Goal: Task Accomplishment & Management: Complete application form

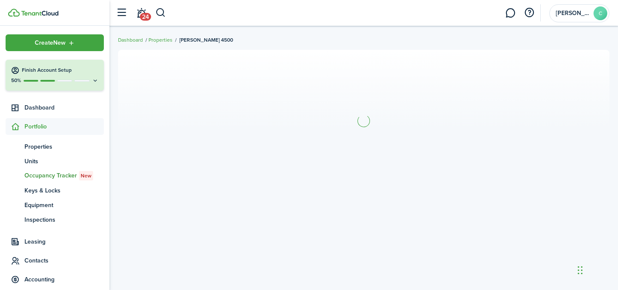
scroll to position [29, 0]
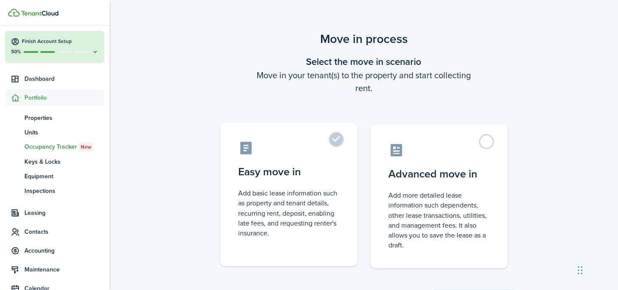
click at [337, 141] on label "Easy move in Add basic lease information such as property and tenant details, r…" at bounding box center [288, 193] width 137 height 143
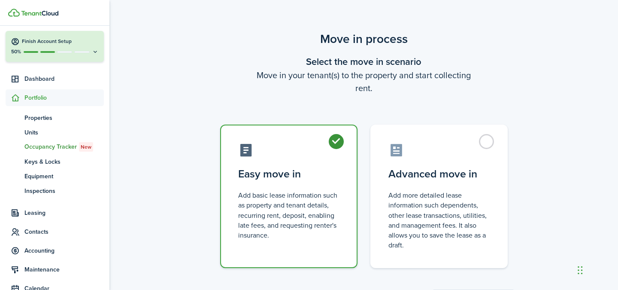
radio input "true"
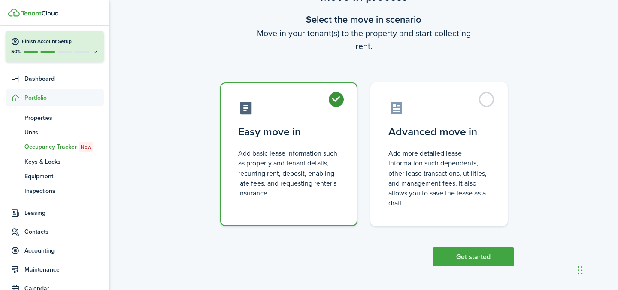
scroll to position [42, 0]
click at [445, 262] on button "Get started" at bounding box center [474, 257] width 82 height 19
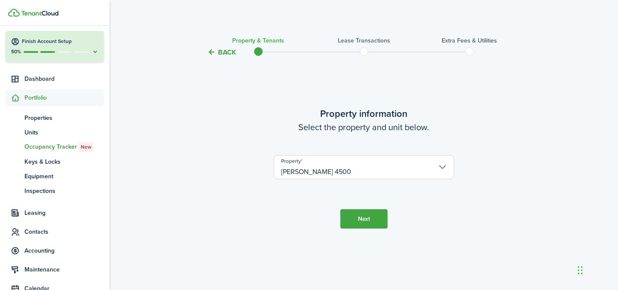
click at [353, 218] on button "Next" at bounding box center [363, 218] width 47 height 19
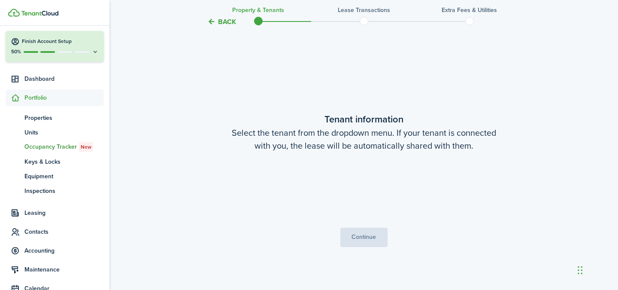
scroll to position [232, 0]
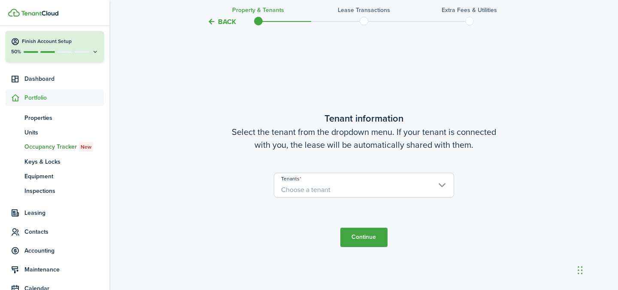
click at [313, 187] on span "Choose a tenant" at bounding box center [305, 190] width 49 height 10
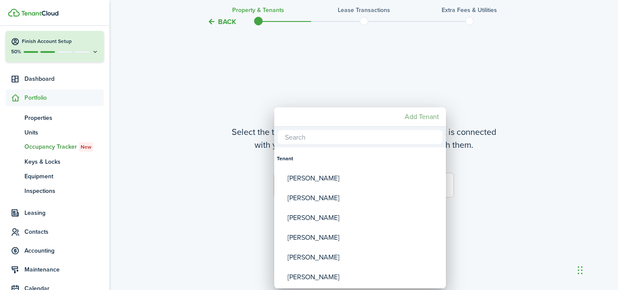
click at [418, 117] on mbsc-button "Add Tenant" at bounding box center [421, 116] width 41 height 15
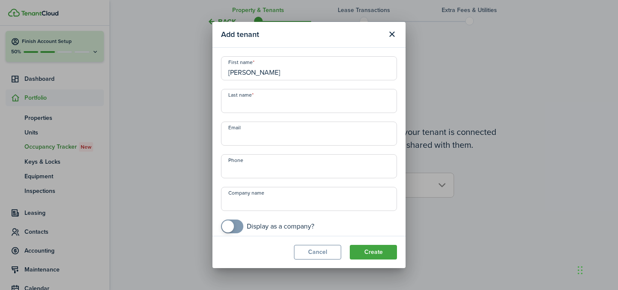
type input "[PERSON_NAME]"
click at [280, 168] on input "+1" at bounding box center [309, 166] width 176 height 24
paste input "[PHONE_NUMBER]"
type input "[PHONE_NUMBER]"
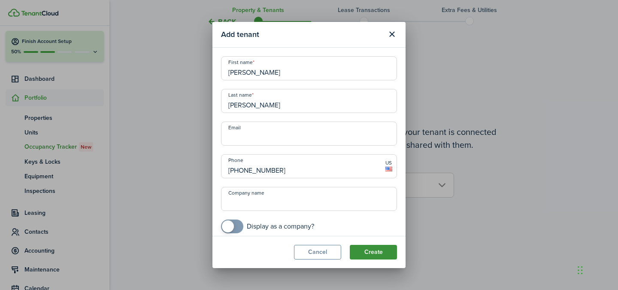
click at [370, 258] on button "Create" at bounding box center [373, 252] width 47 height 15
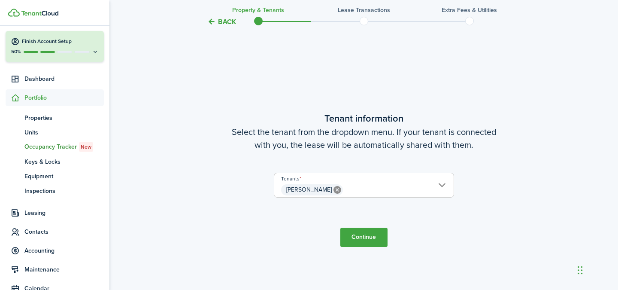
click at [367, 234] on button "Continue" at bounding box center [363, 236] width 47 height 19
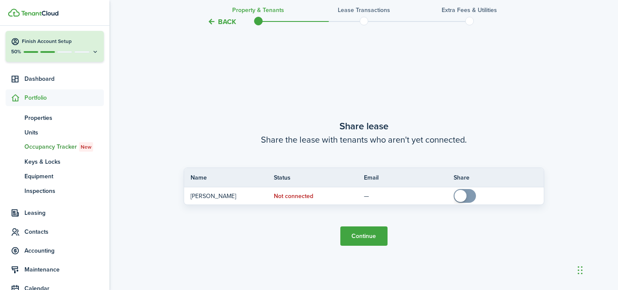
scroll to position [522, 0]
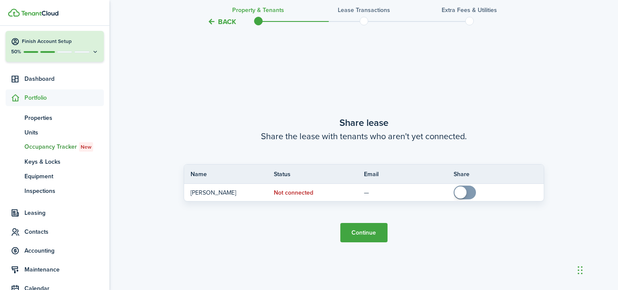
click at [367, 234] on button "Continue" at bounding box center [363, 232] width 47 height 19
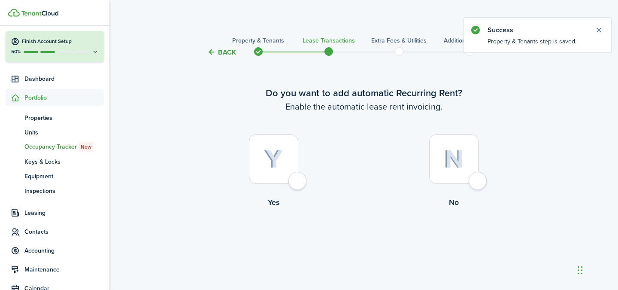
click at [298, 184] on div at bounding box center [273, 158] width 49 height 49
radio input "true"
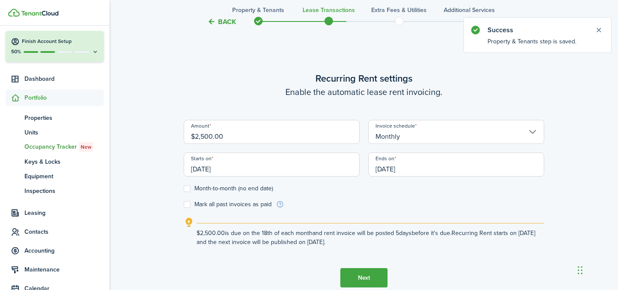
scroll to position [236, 0]
click at [195, 135] on input "$2,500.00" at bounding box center [272, 131] width 176 height 24
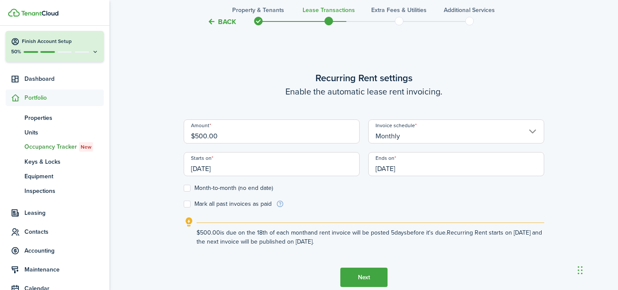
type input "$3,500.00"
click at [197, 166] on input "[DATE]" at bounding box center [272, 164] width 176 height 24
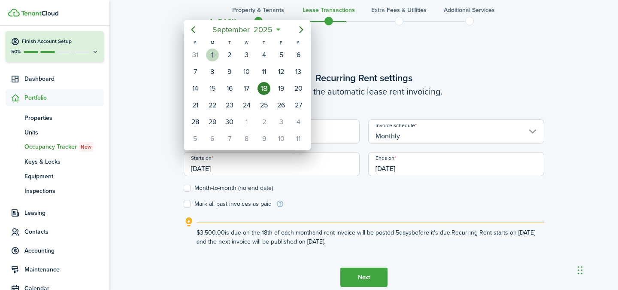
click at [218, 55] on div "1" at bounding box center [212, 55] width 13 height 13
type input "[DATE]"
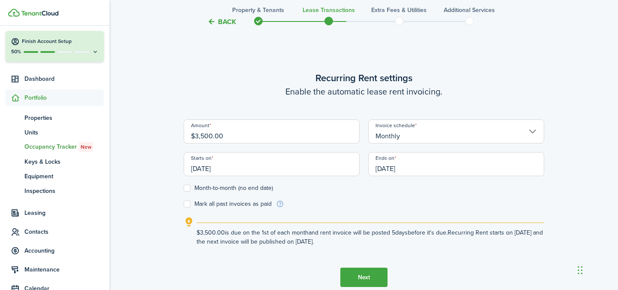
click at [238, 202] on label "Mark all past invoices as paid" at bounding box center [228, 203] width 88 height 7
click at [184, 204] on input "Mark all past invoices as paid" at bounding box center [183, 204] width 0 height 0
checkbox input "true"
click at [231, 168] on input "[DATE]" at bounding box center [272, 164] width 176 height 24
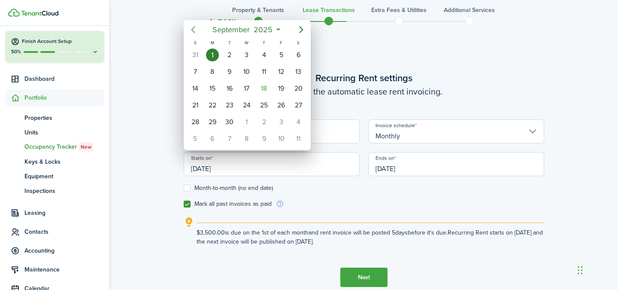
click at [196, 29] on icon "Previous page" at bounding box center [193, 29] width 10 height 10
click at [229, 56] on div "1" at bounding box center [229, 55] width 13 height 13
type input "[DATE]"
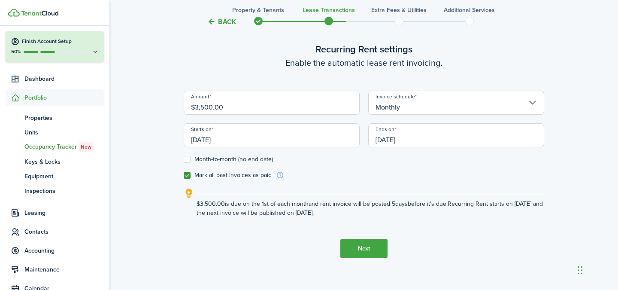
scroll to position [268, 0]
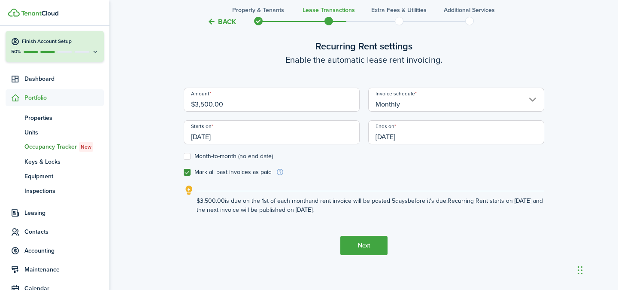
click at [396, 136] on input "[DATE]" at bounding box center [456, 132] width 176 height 24
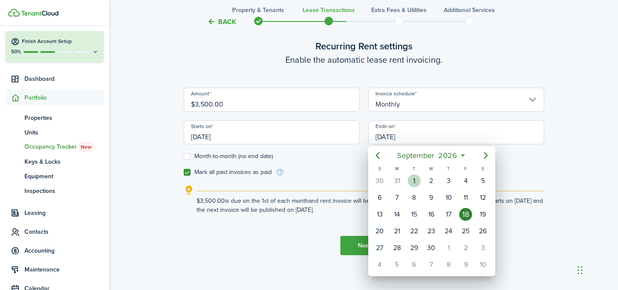
click at [416, 181] on div "1" at bounding box center [414, 180] width 13 height 13
type input "[DATE]"
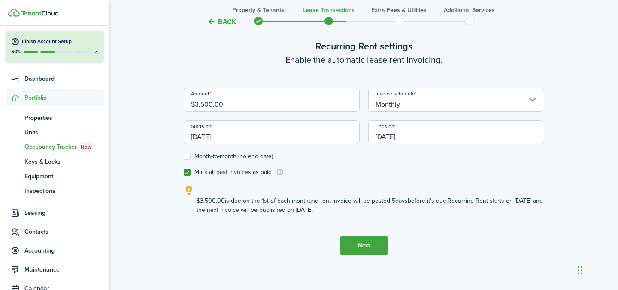
click at [360, 175] on form "Amount $3,500.00 Invoice schedule Monthly Starts on [DATE] Ends on [DATE] Month…" at bounding box center [364, 132] width 361 height 89
click at [361, 246] on button "Next" at bounding box center [363, 245] width 47 height 19
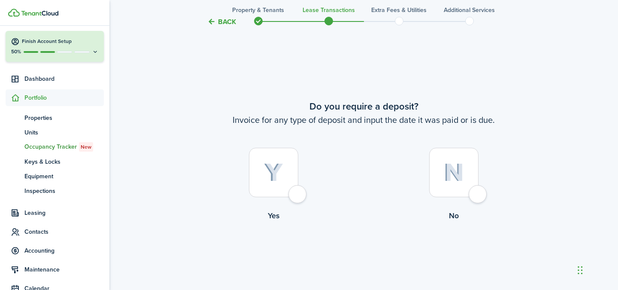
scroll to position [526, 0]
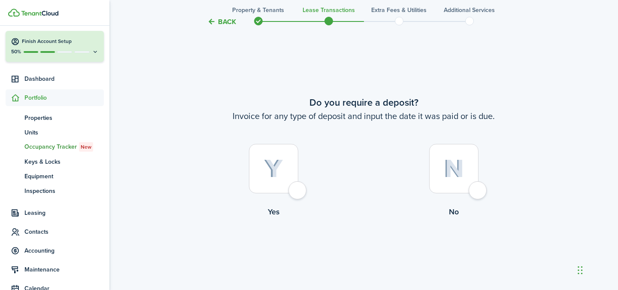
click at [479, 180] on label "No" at bounding box center [454, 183] width 180 height 78
radio input "true"
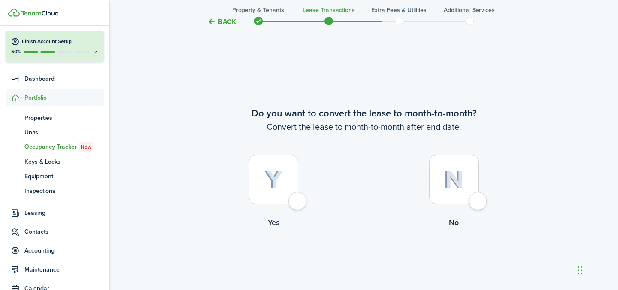
scroll to position [816, 0]
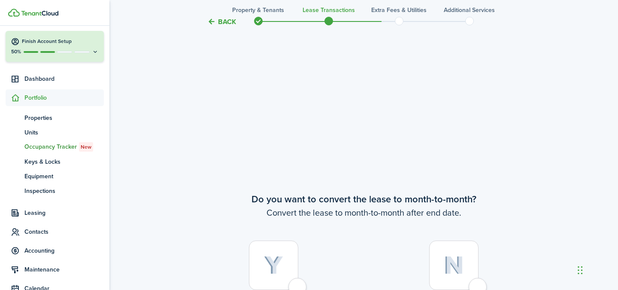
click at [228, 19] on button "Back" at bounding box center [221, 21] width 29 height 9
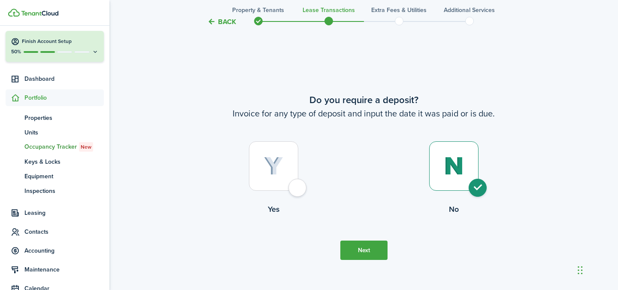
scroll to position [526, 0]
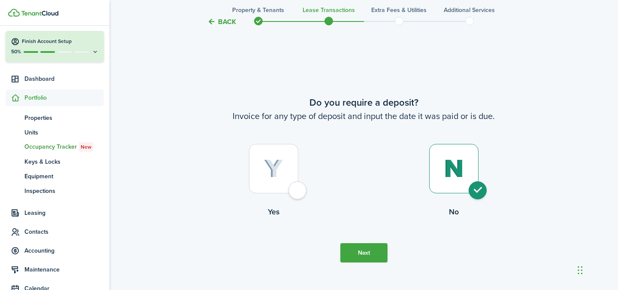
click at [228, 19] on button "Back" at bounding box center [221, 21] width 29 height 9
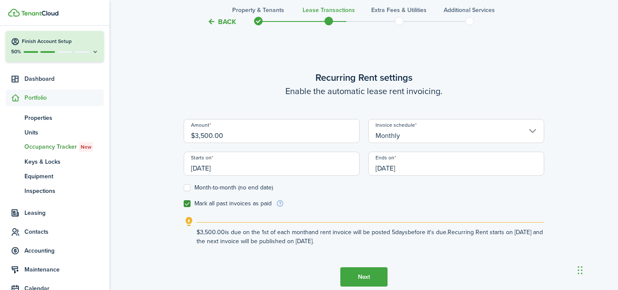
scroll to position [236, 0]
click at [268, 163] on input "[DATE]" at bounding box center [272, 164] width 176 height 24
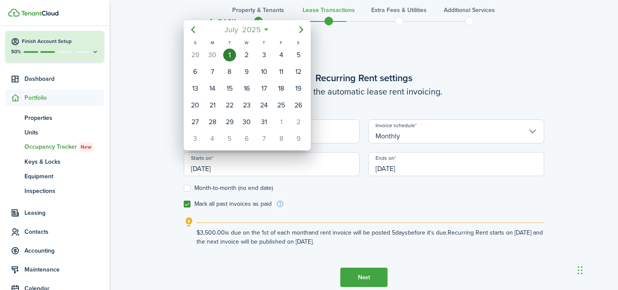
click at [258, 31] on span "2025" at bounding box center [251, 29] width 23 height 15
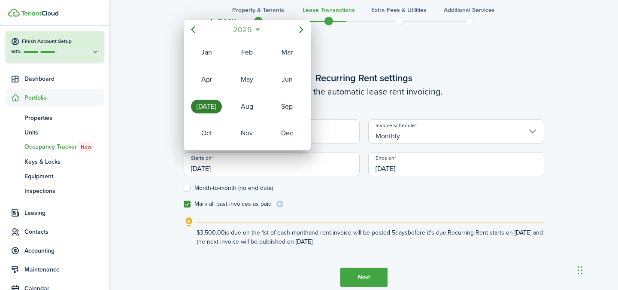
click at [253, 30] on span "2025" at bounding box center [242, 29] width 23 height 15
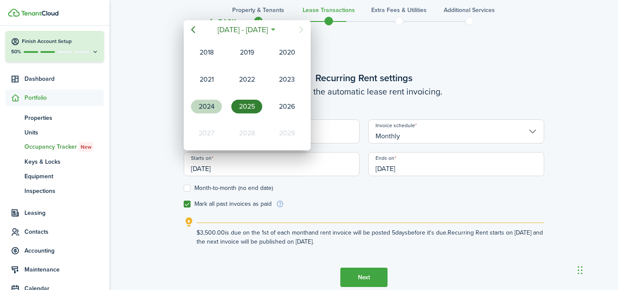
click at [219, 108] on div "2024" at bounding box center [206, 107] width 31 height 14
click at [209, 107] on div "[DATE]" at bounding box center [206, 107] width 31 height 14
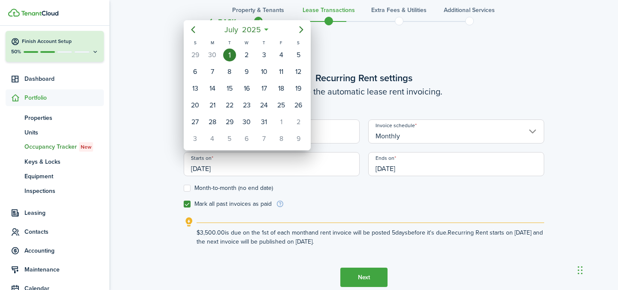
click at [231, 57] on div "1" at bounding box center [229, 55] width 13 height 13
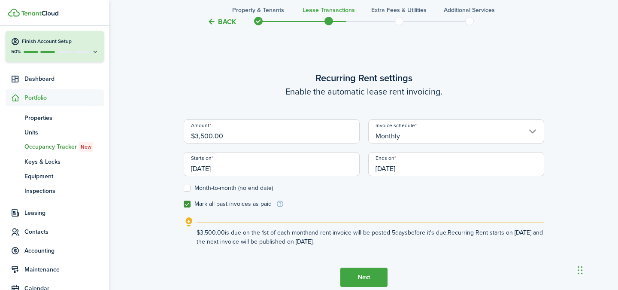
click at [231, 164] on input "[DATE]" at bounding box center [272, 164] width 176 height 24
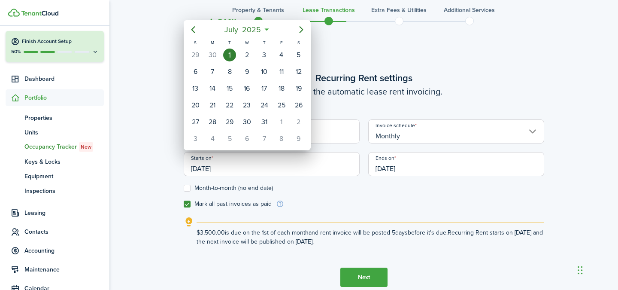
click at [224, 168] on div at bounding box center [308, 144] width 755 height 427
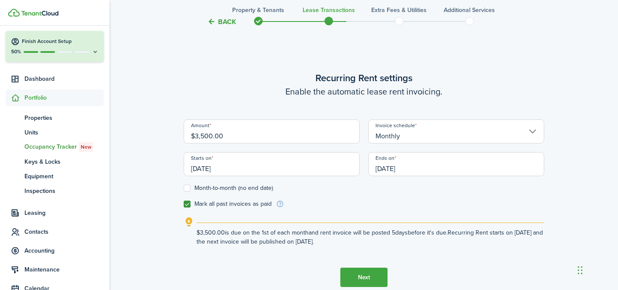
click at [221, 168] on input "[DATE]" at bounding box center [272, 164] width 176 height 24
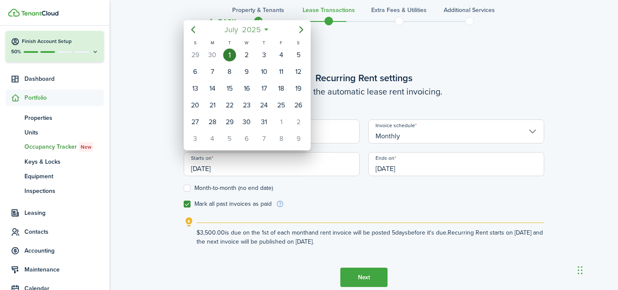
click at [258, 33] on span "2025" at bounding box center [251, 29] width 23 height 15
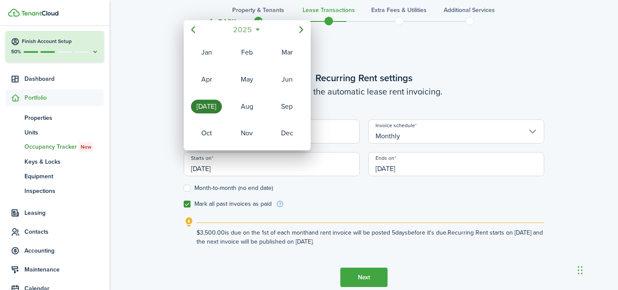
click at [243, 29] on span "2025" at bounding box center [242, 29] width 23 height 15
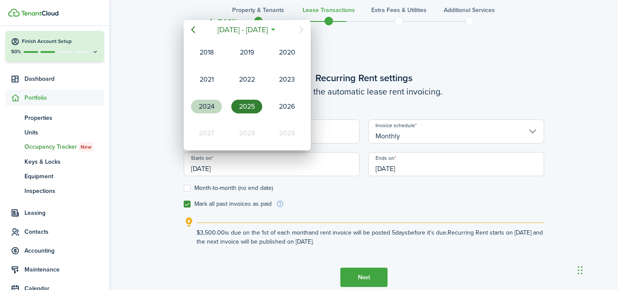
click at [214, 100] on div "2024" at bounding box center [206, 107] width 31 height 14
click at [212, 102] on div "[DATE]" at bounding box center [206, 107] width 31 height 14
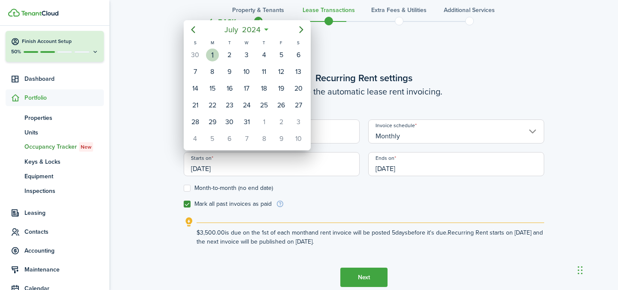
click at [213, 61] on div "1" at bounding box center [212, 55] width 13 height 13
type input "[DATE]"
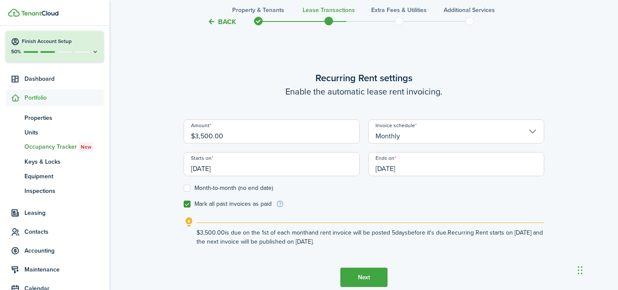
click at [397, 165] on input "[DATE]" at bounding box center [456, 164] width 176 height 24
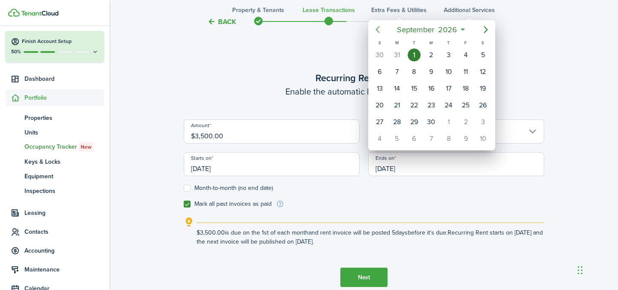
click at [384, 27] on mbsc-button "Previous page" at bounding box center [377, 29] width 17 height 17
click at [406, 27] on span "June" at bounding box center [416, 29] width 21 height 15
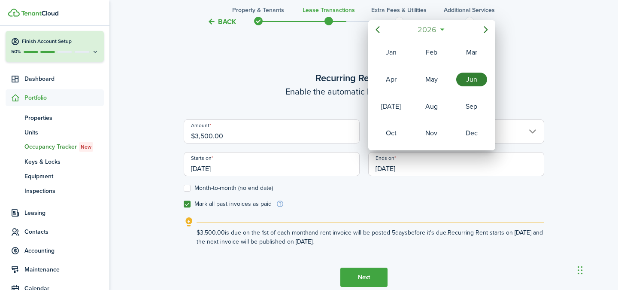
click at [422, 35] on span "2026" at bounding box center [427, 29] width 23 height 15
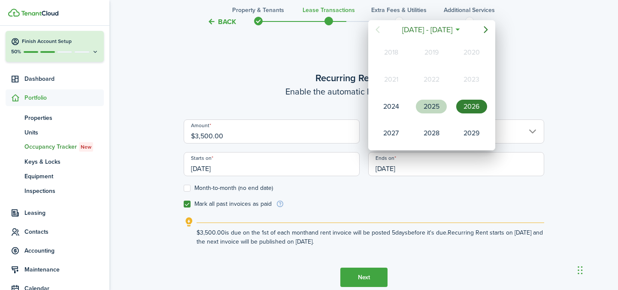
click at [422, 107] on div "2025" at bounding box center [431, 107] width 31 height 14
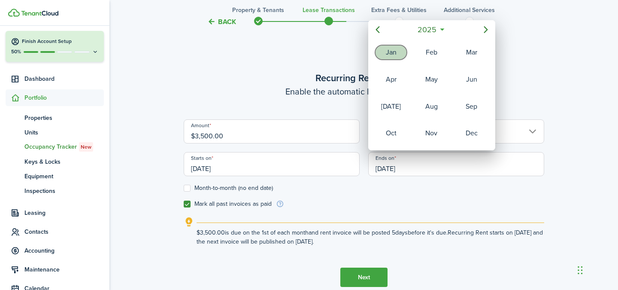
click at [398, 58] on div "Jan" at bounding box center [391, 52] width 31 height 14
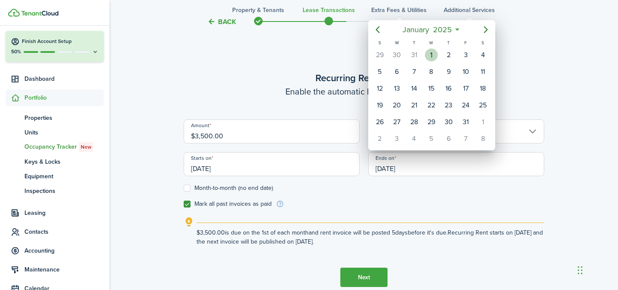
click at [428, 57] on div "1" at bounding box center [431, 55] width 13 height 13
type input "[DATE]"
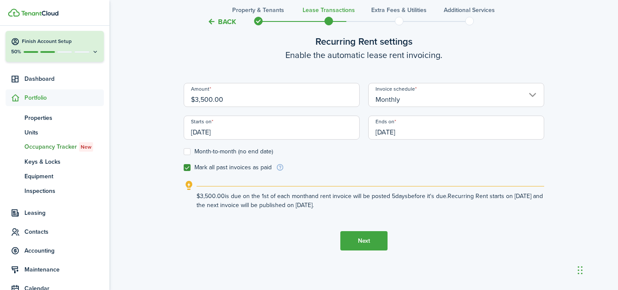
scroll to position [281, 0]
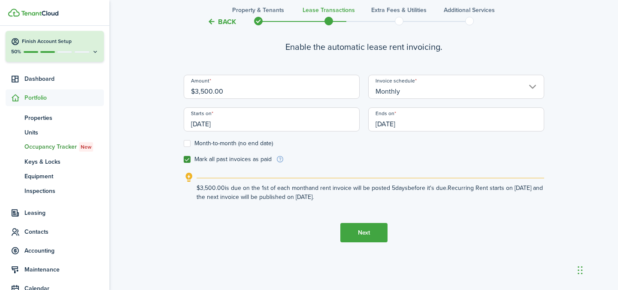
click at [359, 233] on button "Next" at bounding box center [363, 232] width 47 height 19
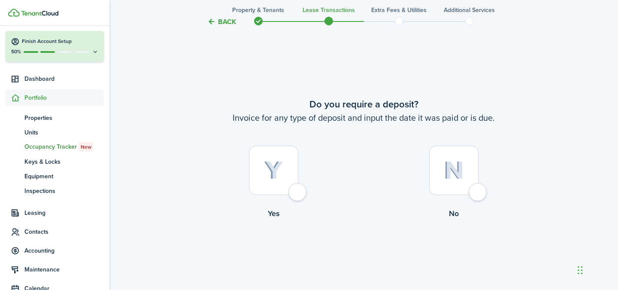
scroll to position [526, 0]
click at [470, 190] on div at bounding box center [453, 168] width 49 height 49
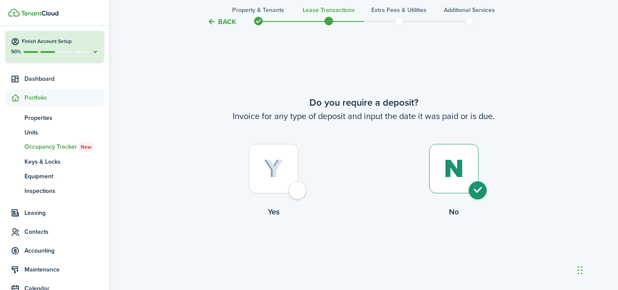
radio input "true"
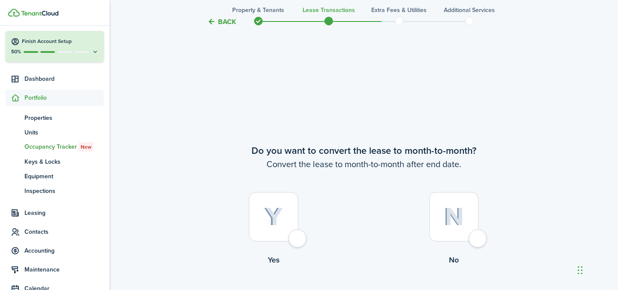
scroll to position [816, 0]
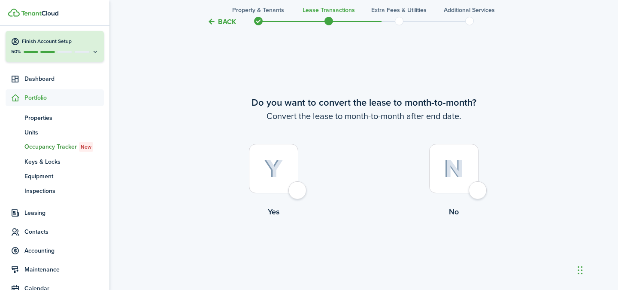
click at [277, 181] on div at bounding box center [273, 168] width 49 height 49
radio input "true"
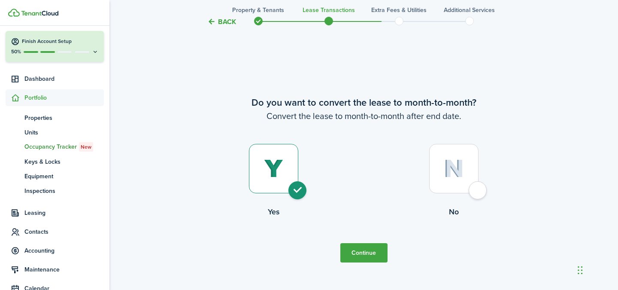
click at [361, 248] on button "Continue" at bounding box center [363, 252] width 47 height 19
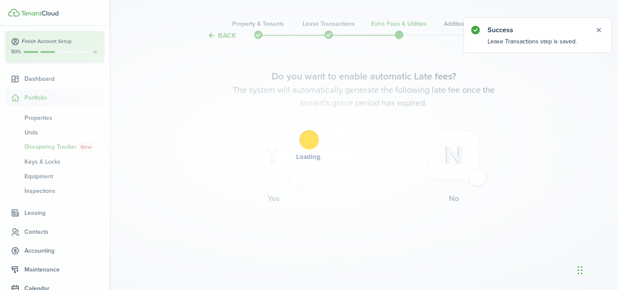
scroll to position [0, 0]
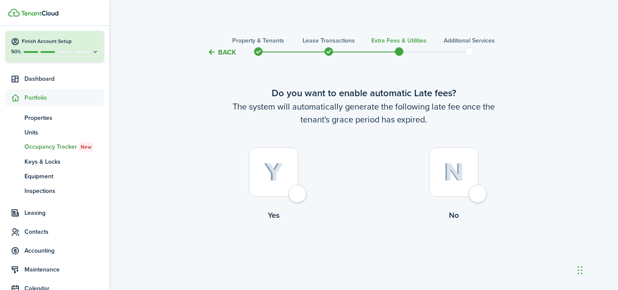
click at [452, 170] on img at bounding box center [454, 172] width 20 height 18
radio input "true"
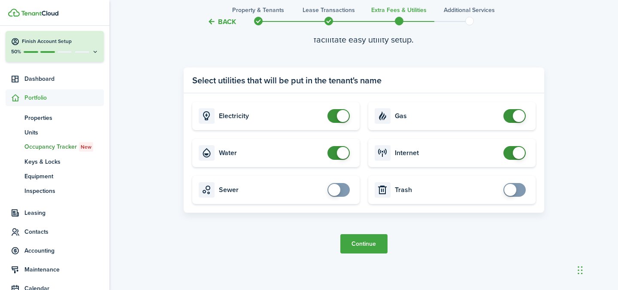
scroll to position [306, 0]
click at [358, 241] on button "Continue" at bounding box center [363, 243] width 47 height 19
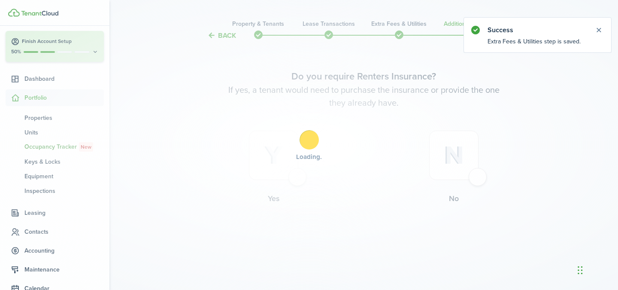
scroll to position [0, 0]
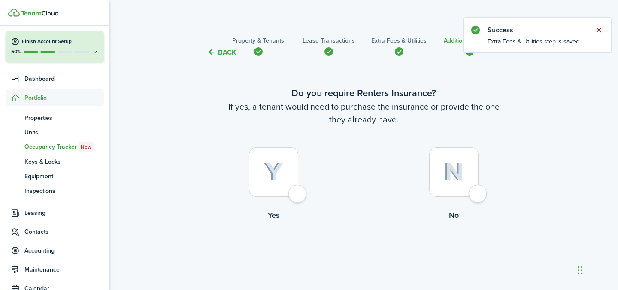
click at [596, 29] on button "Close notify" at bounding box center [599, 30] width 12 height 12
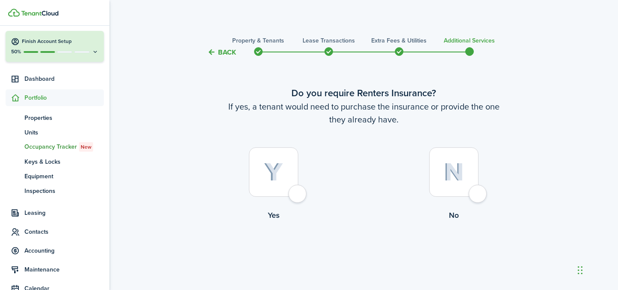
click at [289, 175] on div at bounding box center [273, 171] width 49 height 49
radio input "true"
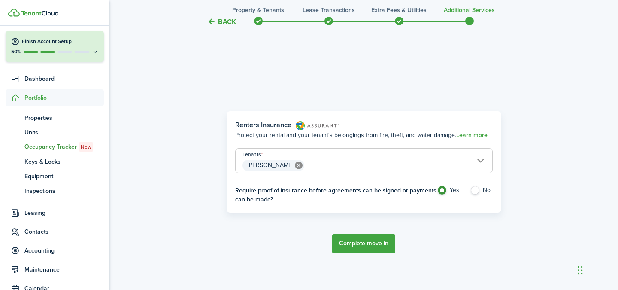
scroll to position [249, 0]
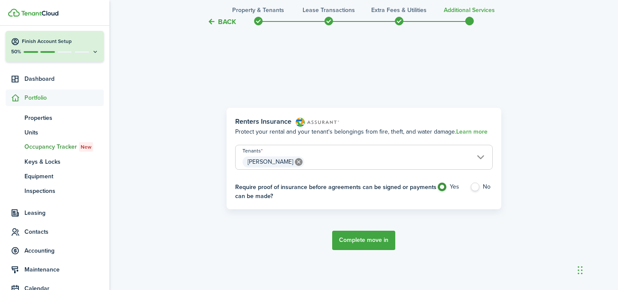
click at [346, 237] on button "Complete move in" at bounding box center [363, 239] width 63 height 19
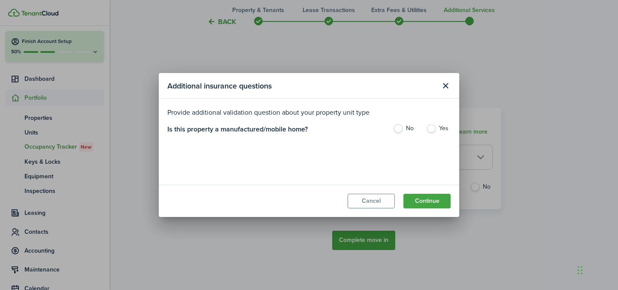
click at [430, 125] on label "Yes" at bounding box center [438, 130] width 24 height 13
radio input "true"
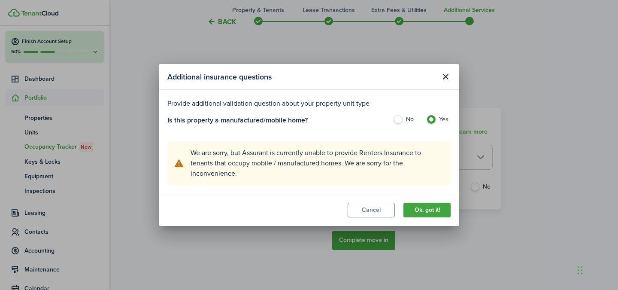
click at [401, 118] on label "No" at bounding box center [405, 121] width 24 height 13
radio input "true"
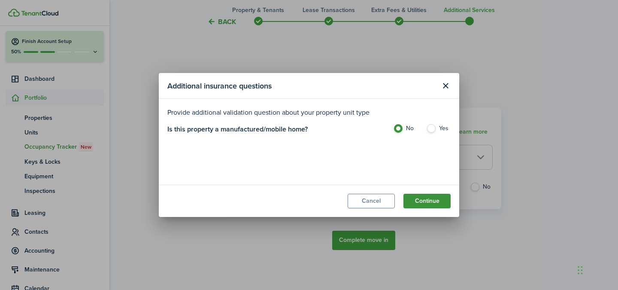
click at [419, 196] on button "Continue" at bounding box center [426, 201] width 47 height 15
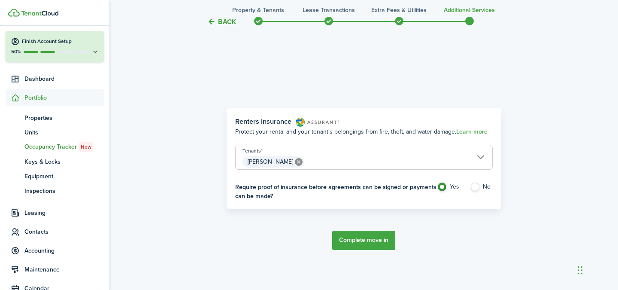
click at [368, 235] on button "Complete move in" at bounding box center [363, 239] width 63 height 19
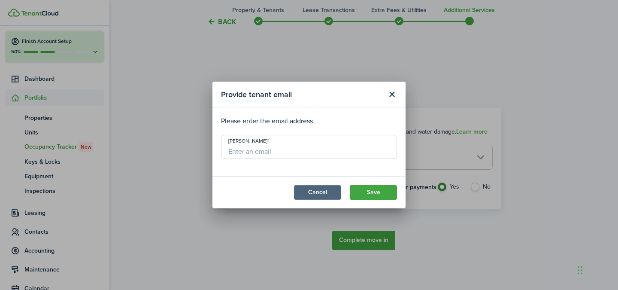
click at [329, 193] on button "Cancel" at bounding box center [317, 192] width 47 height 15
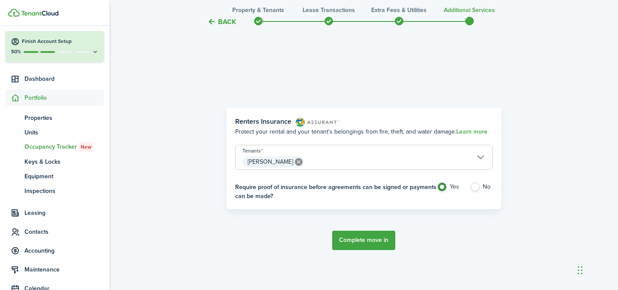
click at [473, 188] on label "No" at bounding box center [481, 188] width 23 height 13
radio input "false"
radio input "true"
click at [356, 237] on button "Complete move in" at bounding box center [363, 239] width 63 height 19
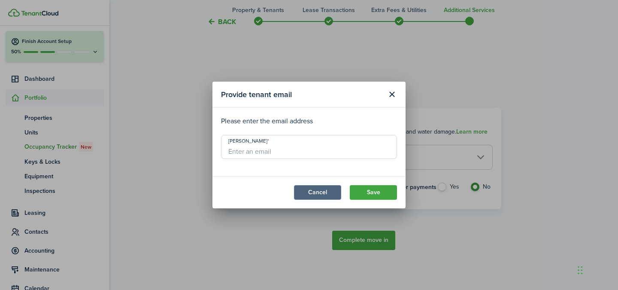
click at [331, 192] on button "Cancel" at bounding box center [317, 192] width 47 height 15
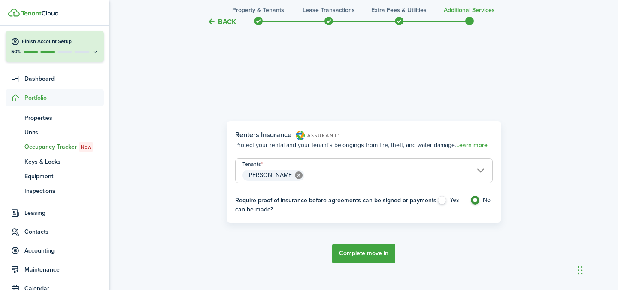
scroll to position [231, 0]
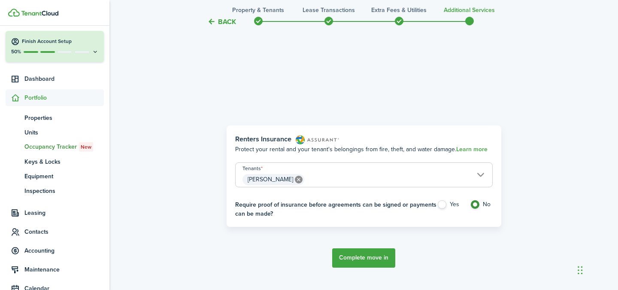
click at [301, 178] on icon at bounding box center [299, 180] width 8 height 8
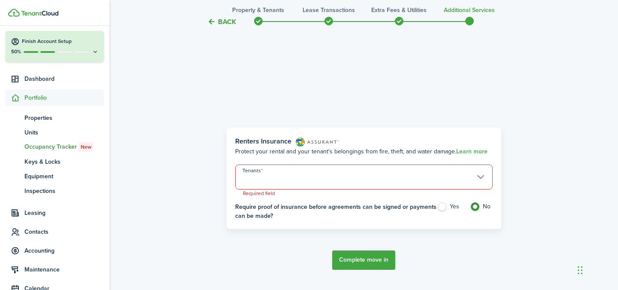
click at [230, 24] on button "Back" at bounding box center [221, 21] width 29 height 9
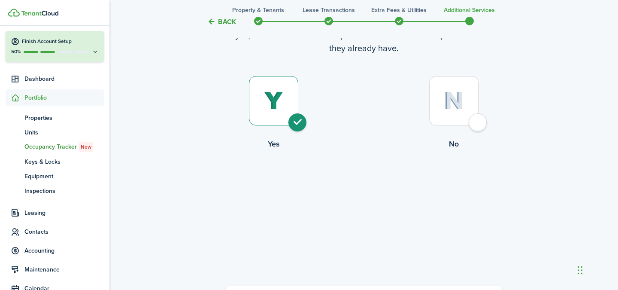
scroll to position [0, 0]
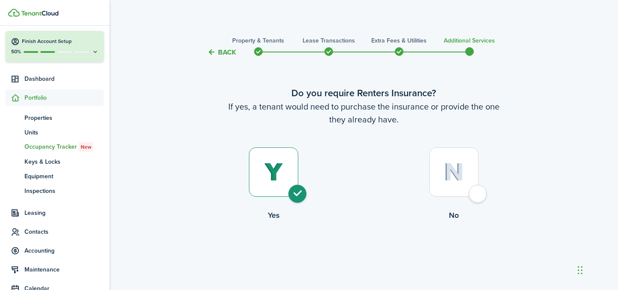
click at [454, 181] on img at bounding box center [454, 172] width 20 height 18
radio input "false"
radio input "true"
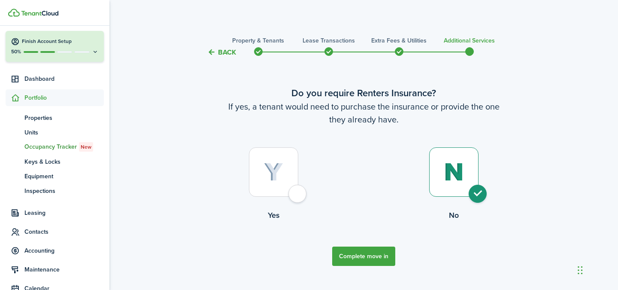
click at [364, 260] on button "Complete move in" at bounding box center [363, 255] width 63 height 19
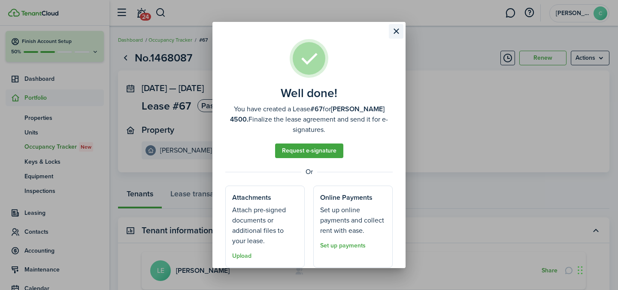
click at [397, 30] on button "Close modal" at bounding box center [396, 31] width 15 height 15
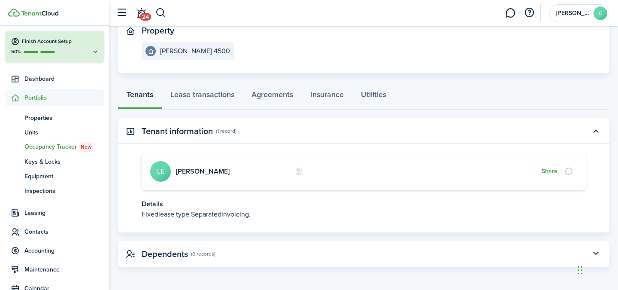
scroll to position [99, 0]
click at [212, 95] on link "Lease transactions" at bounding box center [202, 97] width 81 height 26
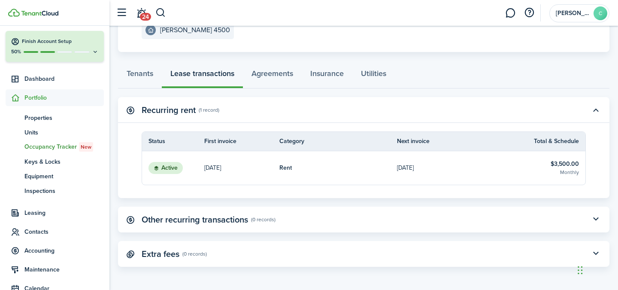
scroll to position [120, 0]
click at [272, 70] on link "Agreements" at bounding box center [272, 76] width 59 height 26
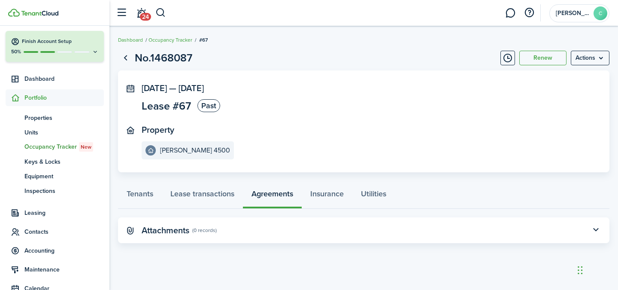
click at [186, 229] on panel-main-title "Attachments" at bounding box center [166, 230] width 48 height 10
click at [132, 233] on panel-main-icon at bounding box center [131, 230] width 8 height 8
click at [130, 228] on panel-main-icon at bounding box center [131, 230] width 8 height 8
click at [174, 228] on panel-main-title "Attachments" at bounding box center [166, 230] width 48 height 10
click at [597, 231] on button "button" at bounding box center [595, 230] width 15 height 15
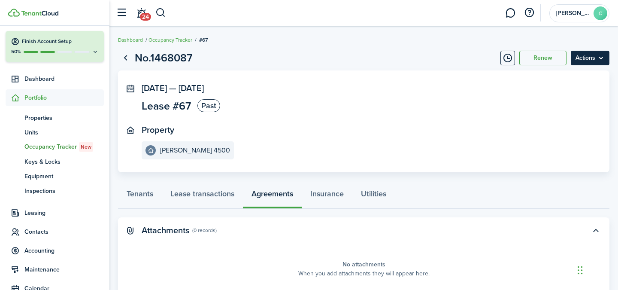
click at [582, 58] on menu-btn "Actions" at bounding box center [590, 58] width 39 height 15
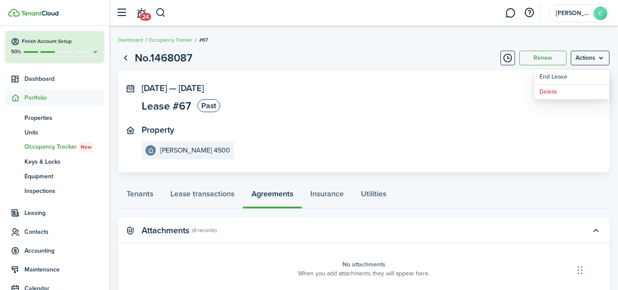
click at [401, 100] on panel-main-section "[DATE] — [DATE] Lease #67 Past" at bounding box center [351, 98] width 419 height 31
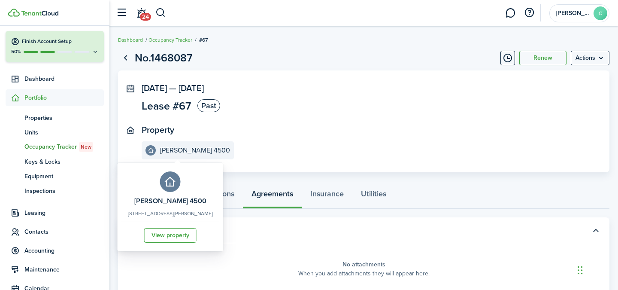
click at [141, 190] on div "[PERSON_NAME] 4500 [STREET_ADDRESS][PERSON_NAME] View property" at bounding box center [170, 207] width 98 height 84
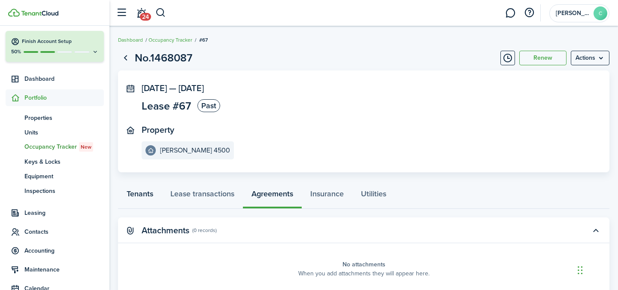
click at [132, 190] on link "Tenants" at bounding box center [140, 196] width 44 height 26
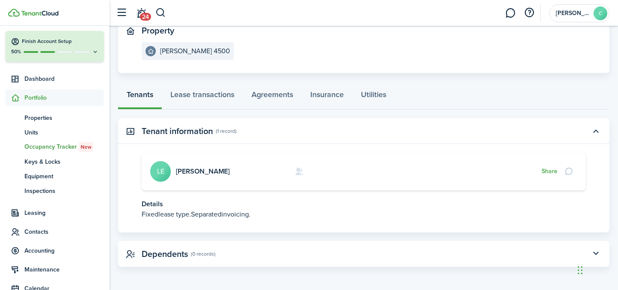
scroll to position [99, 0]
click at [214, 92] on link "Lease transactions" at bounding box center [202, 97] width 81 height 26
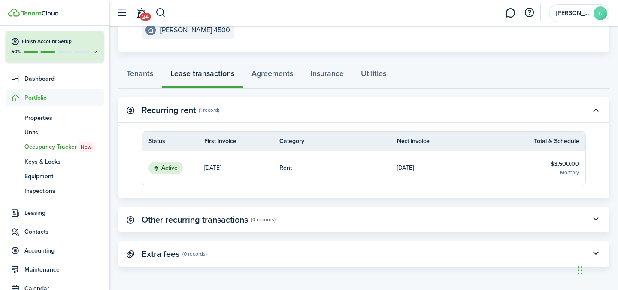
scroll to position [120, 0]
click at [293, 76] on link "Agreements" at bounding box center [272, 76] width 59 height 26
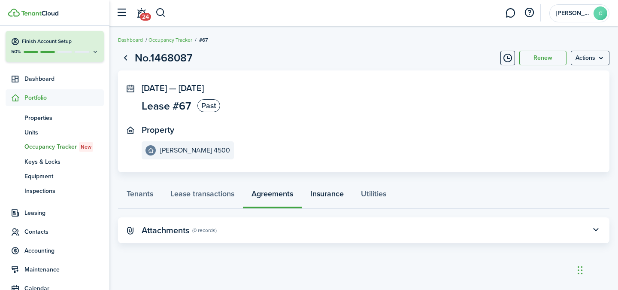
click at [312, 190] on link "Insurance" at bounding box center [327, 196] width 51 height 26
click at [371, 191] on link "Utilities" at bounding box center [373, 196] width 42 height 26
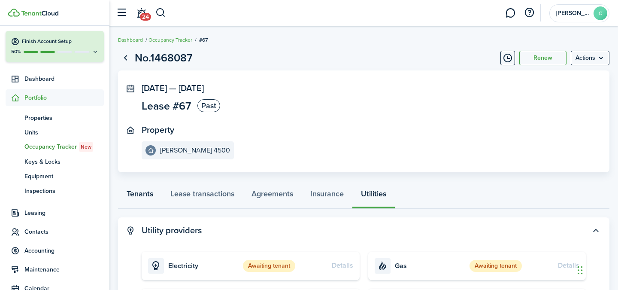
click at [140, 191] on link "Tenants" at bounding box center [140, 196] width 44 height 26
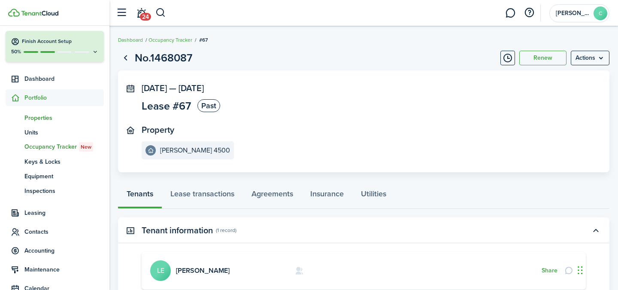
click at [40, 117] on span "Properties" at bounding box center [63, 117] width 79 height 9
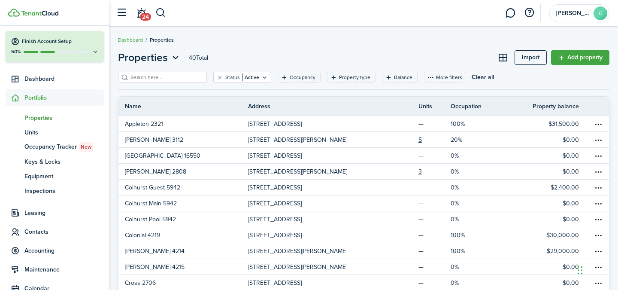
click at [170, 78] on input "search" at bounding box center [166, 77] width 76 height 8
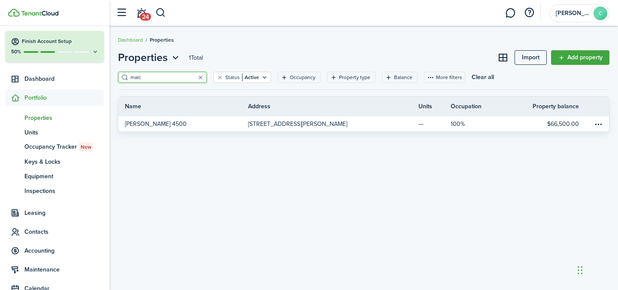
type input "Mac"
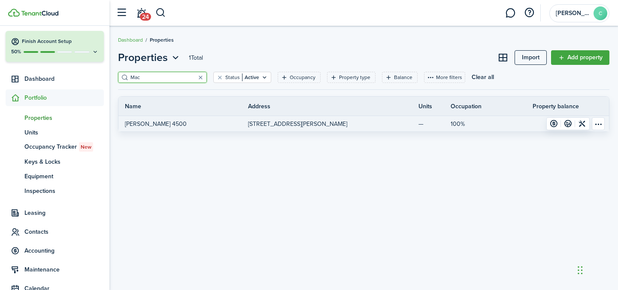
drag, startPoint x: 170, startPoint y: 78, endPoint x: 220, endPoint y: 129, distance: 71.3
click at [220, 129] on link "[PERSON_NAME] 4500" at bounding box center [183, 123] width 130 height 15
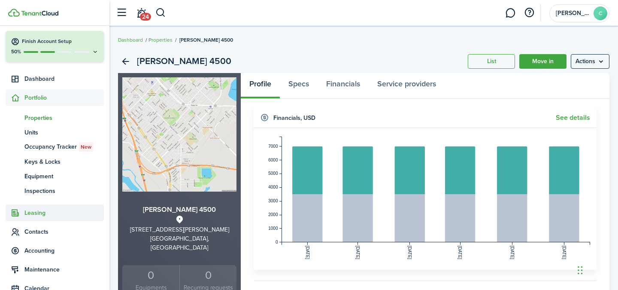
click at [45, 211] on span "Leasing" at bounding box center [63, 212] width 79 height 9
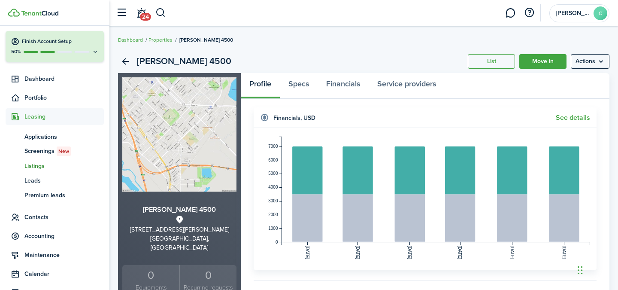
click at [38, 167] on span "Listings" at bounding box center [63, 165] width 79 height 9
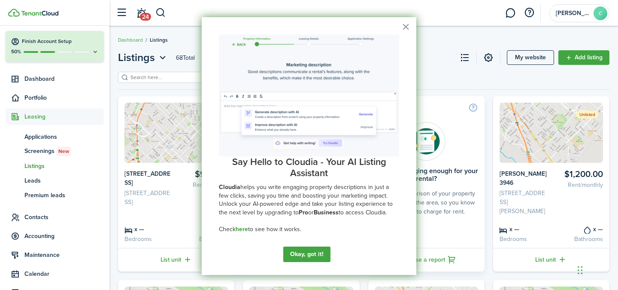
click at [403, 24] on button "×" at bounding box center [406, 27] width 8 height 14
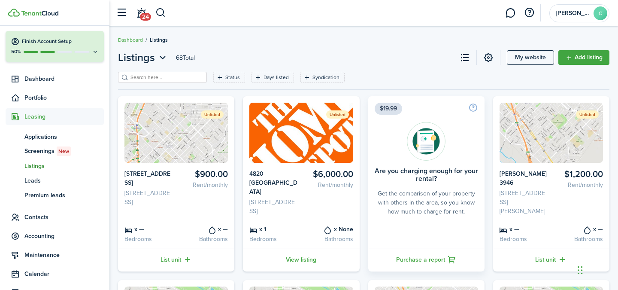
click at [197, 76] on input "search" at bounding box center [166, 77] width 76 height 8
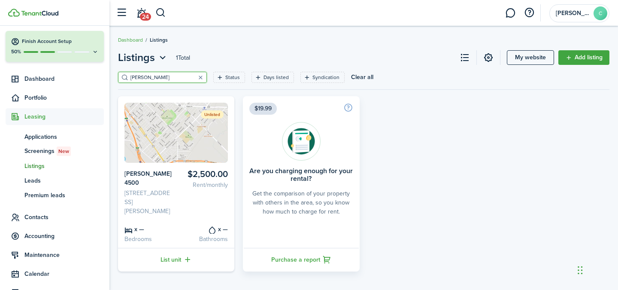
type input "[PERSON_NAME]"
drag, startPoint x: 144, startPoint y: 92, endPoint x: 161, endPoint y: 155, distance: 64.7
click at [161, 155] on img at bounding box center [175, 133] width 103 height 60
click at [161, 138] on img at bounding box center [175, 133] width 103 height 60
click at [167, 151] on img at bounding box center [175, 133] width 103 height 60
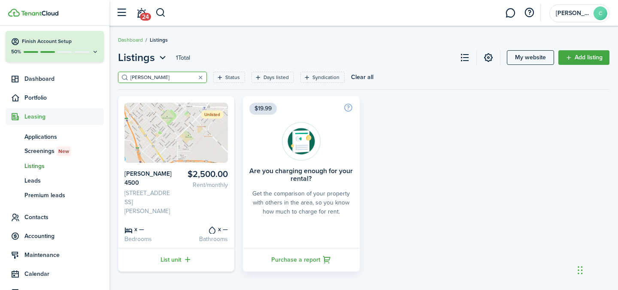
click at [180, 112] on img at bounding box center [175, 133] width 103 height 60
click at [159, 158] on img at bounding box center [175, 133] width 103 height 60
click at [131, 226] on icon at bounding box center [128, 230] width 8 height 8
click at [138, 161] on img at bounding box center [175, 133] width 103 height 60
click at [145, 156] on img at bounding box center [175, 133] width 103 height 60
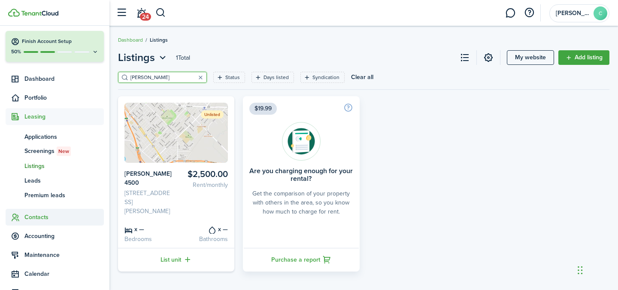
click at [37, 215] on span "Contacts" at bounding box center [63, 216] width 79 height 9
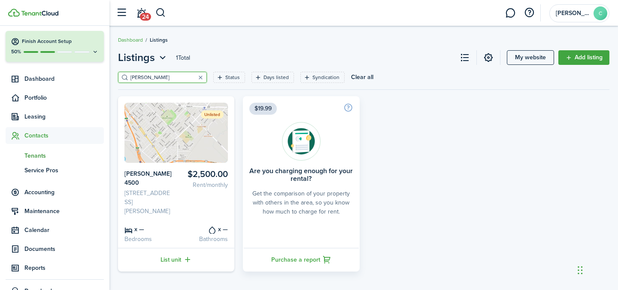
click at [42, 158] on span "Tenants" at bounding box center [63, 155] width 79 height 9
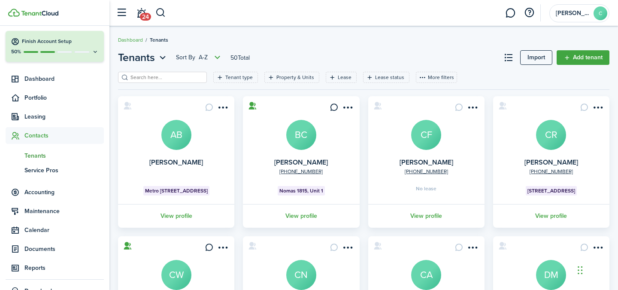
click at [161, 73] on filter-search at bounding box center [162, 77] width 89 height 11
click at [162, 75] on input "search" at bounding box center [166, 77] width 76 height 8
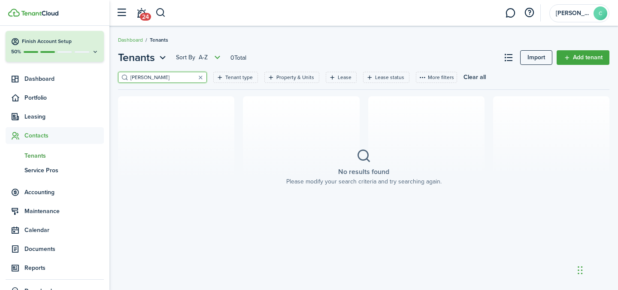
drag, startPoint x: 162, startPoint y: 75, endPoint x: 169, endPoint y: 77, distance: 7.2
click at [169, 77] on input "[PERSON_NAME]" at bounding box center [166, 77] width 76 height 8
type input "[PERSON_NAME]"
click at [38, 119] on span "Leasing" at bounding box center [63, 116] width 79 height 9
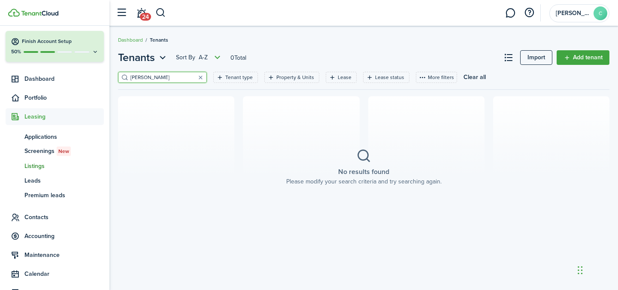
click at [40, 163] on span "Listings" at bounding box center [63, 165] width 79 height 9
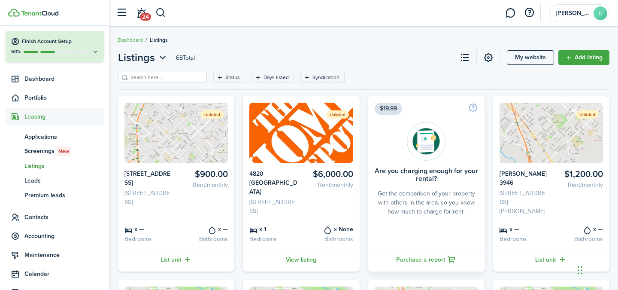
click at [160, 77] on input "search" at bounding box center [166, 77] width 76 height 8
type input "4500"
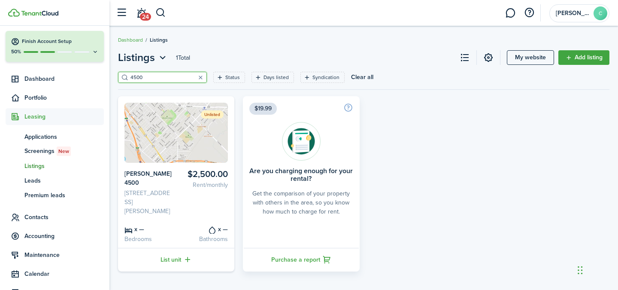
click at [167, 138] on img at bounding box center [175, 133] width 103 height 60
click at [36, 221] on span "Contacts" at bounding box center [55, 217] width 98 height 17
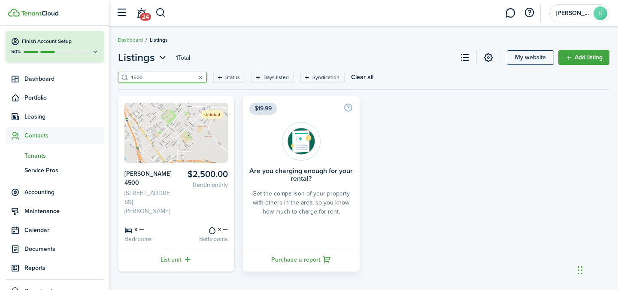
click at [48, 157] on span "Tenants" at bounding box center [63, 155] width 79 height 9
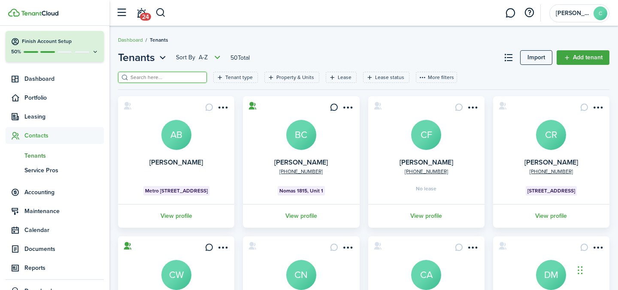
click at [148, 78] on input "search" at bounding box center [166, 77] width 76 height 8
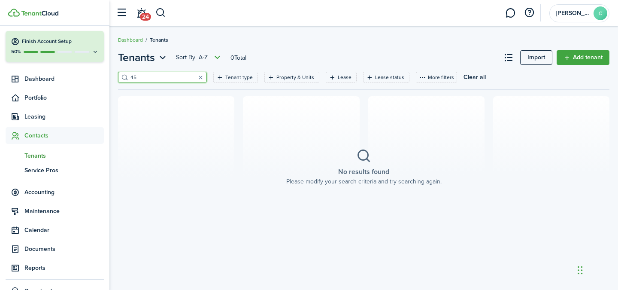
type input "4"
type input "l"
type input "m"
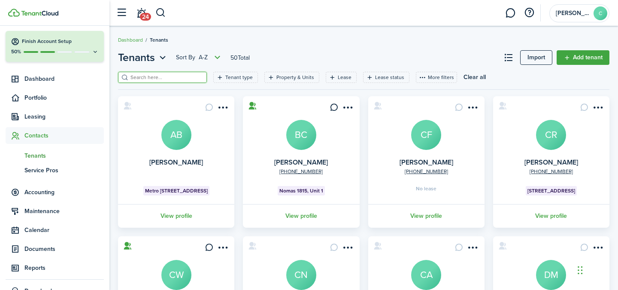
type input "l"
type input "[PERSON_NAME]"
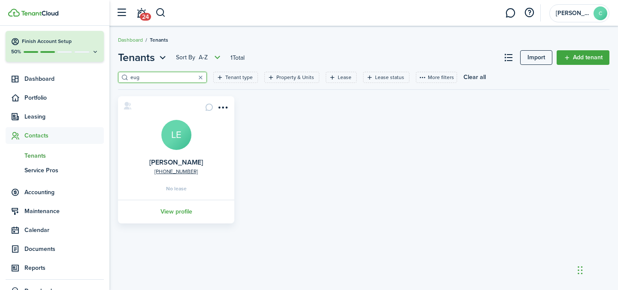
type input "hug"
drag, startPoint x: 242, startPoint y: 145, endPoint x: 181, endPoint y: 137, distance: 61.4
click at [181, 137] on avatar-text "LE" at bounding box center [176, 135] width 30 height 30
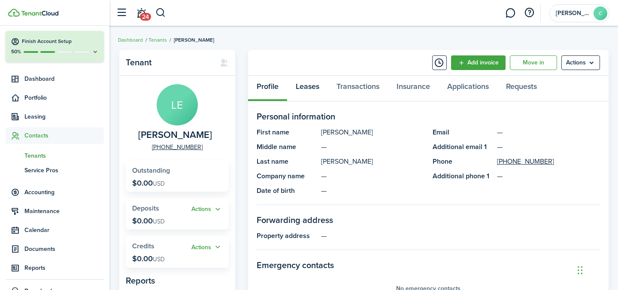
click at [306, 88] on link "Leases" at bounding box center [307, 89] width 41 height 26
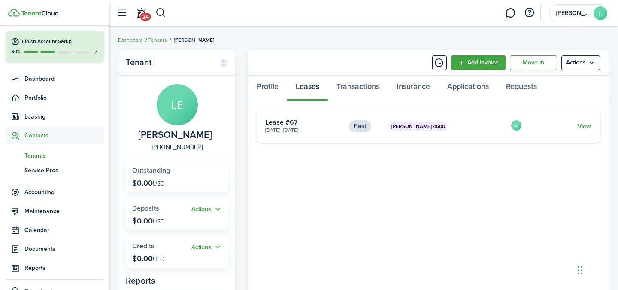
click at [582, 122] on link "View" at bounding box center [584, 126] width 13 height 9
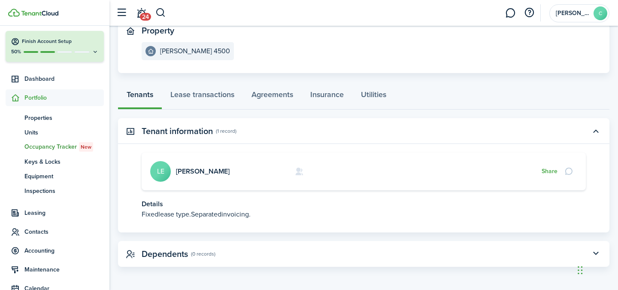
scroll to position [99, 0]
click at [205, 258] on panel-main-header "Dependents (0 records)" at bounding box center [363, 254] width 491 height 26
click at [189, 90] on link "Lease transactions" at bounding box center [202, 97] width 81 height 26
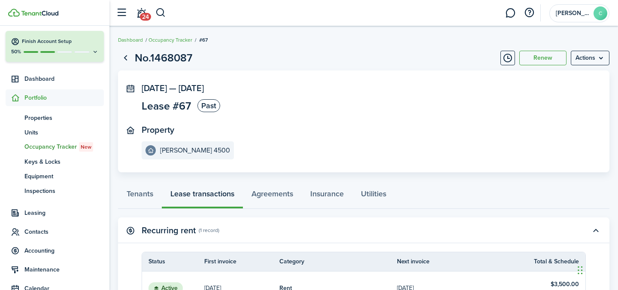
click at [207, 102] on status "Past" at bounding box center [208, 105] width 23 height 13
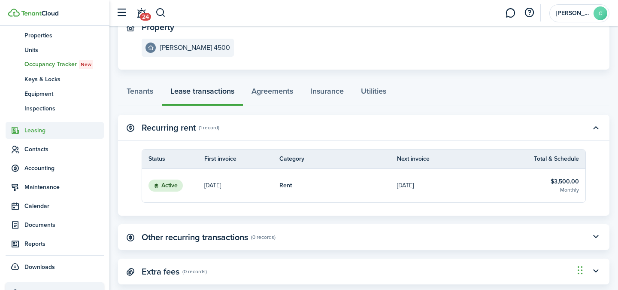
scroll to position [112, 0]
click at [33, 222] on span "Documents" at bounding box center [63, 223] width 79 height 9
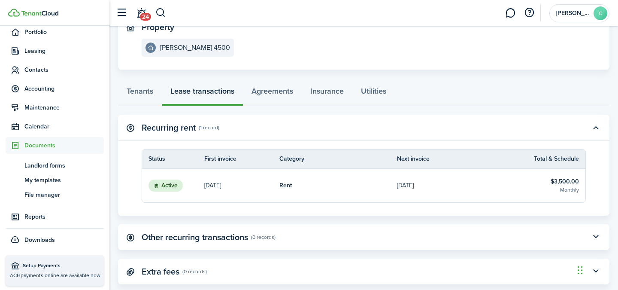
scroll to position [94, 0]
click at [37, 181] on span "My templates" at bounding box center [63, 180] width 79 height 9
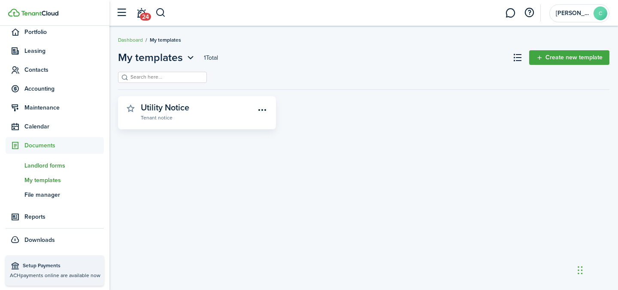
click at [35, 165] on span "Landlord forms" at bounding box center [63, 165] width 79 height 9
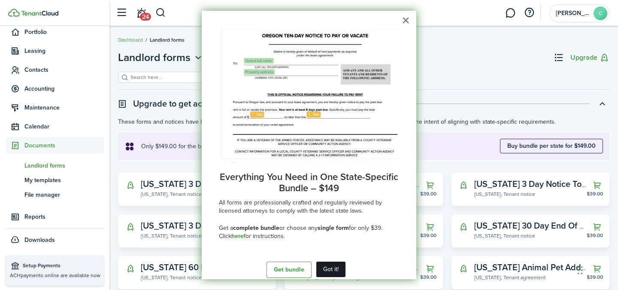
click at [335, 263] on button "Got it!" at bounding box center [330, 268] width 29 height 15
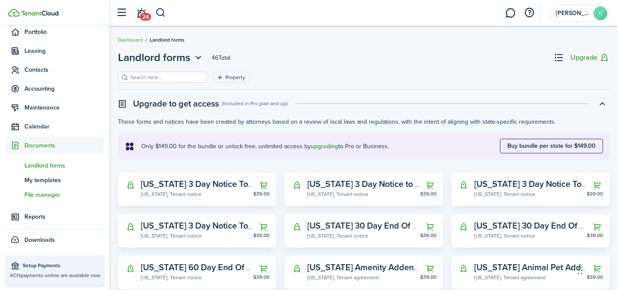
click at [70, 189] on link "fm File manager" at bounding box center [55, 194] width 98 height 15
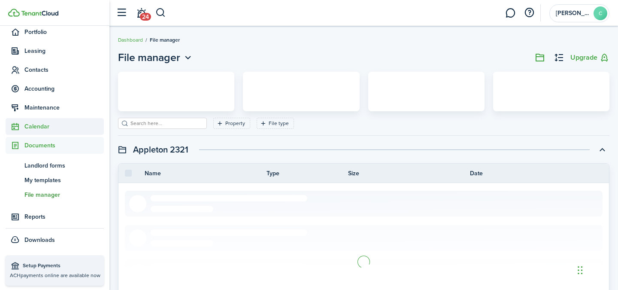
click at [38, 128] on span "Calendar" at bounding box center [63, 126] width 79 height 9
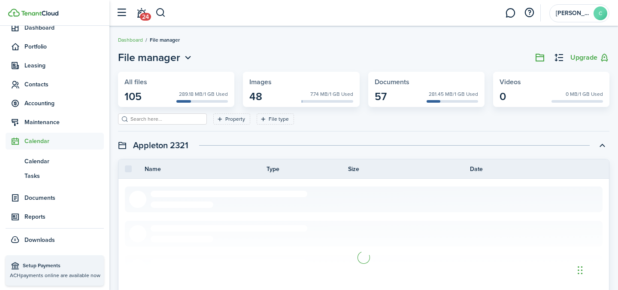
scroll to position [80, 0]
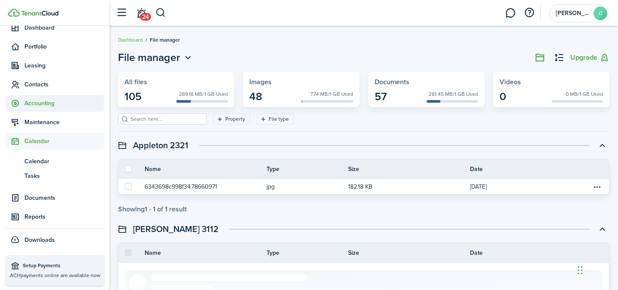
click at [30, 105] on span "Accounting" at bounding box center [63, 103] width 79 height 9
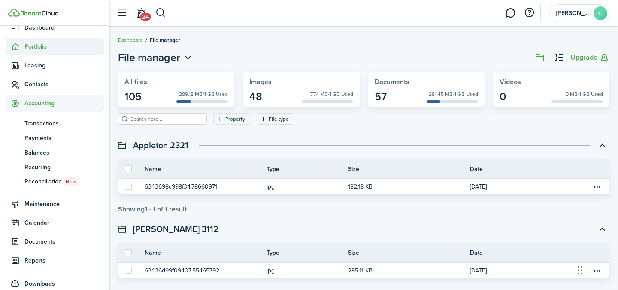
click at [29, 51] on span "Portfolio" at bounding box center [55, 46] width 98 height 17
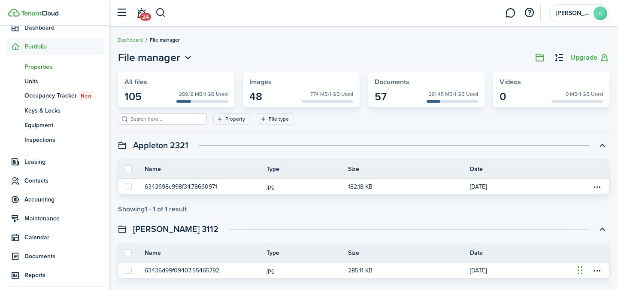
click at [34, 68] on span "Properties" at bounding box center [63, 66] width 79 height 9
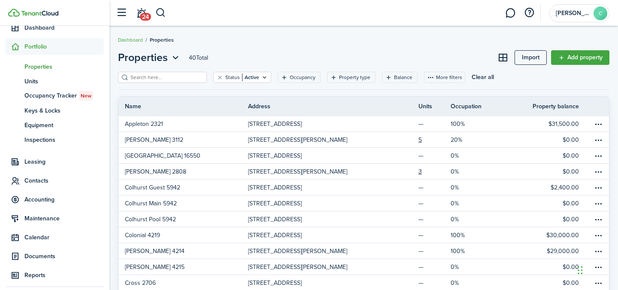
click at [147, 73] on filter-search at bounding box center [162, 77] width 89 height 11
click at [148, 77] on input "search" at bounding box center [166, 77] width 76 height 8
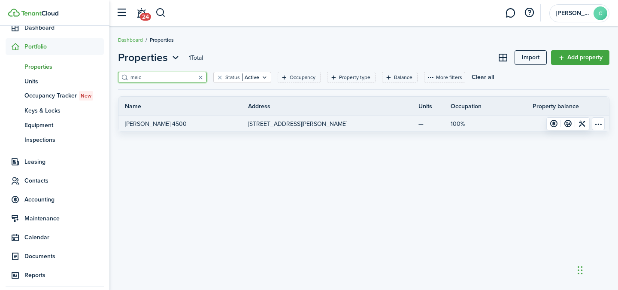
type input "Mac"
click at [501, 125] on link "$66,500.00" at bounding box center [542, 123] width 97 height 15
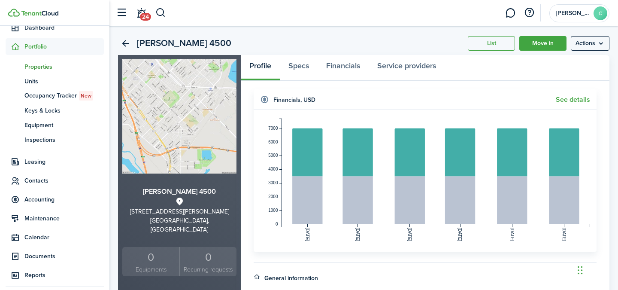
scroll to position [23, 0]
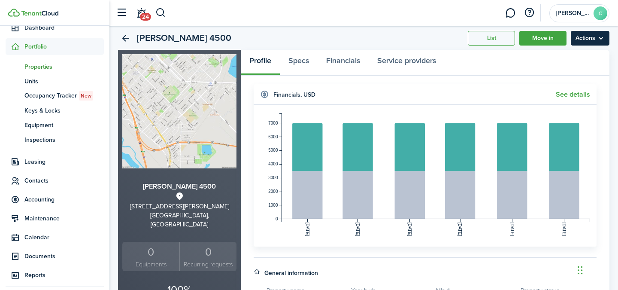
click at [603, 37] on menu-btn "Actions" at bounding box center [590, 38] width 39 height 15
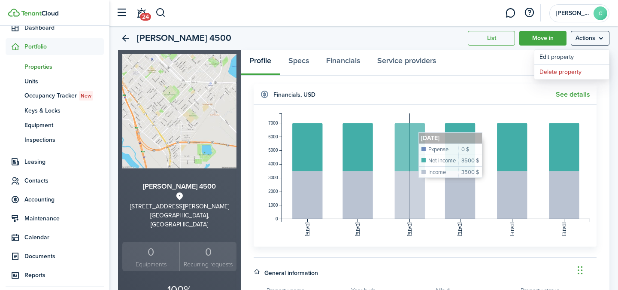
click at [414, 136] on rect at bounding box center [436, 166] width 308 height 106
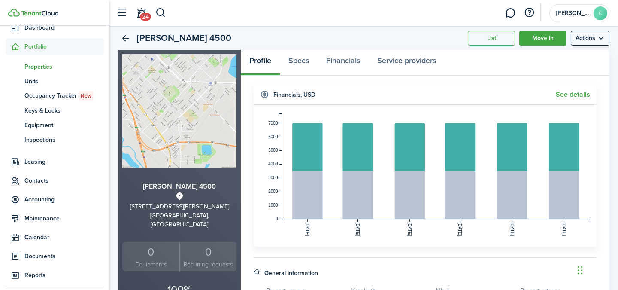
click at [410, 100] on widget-header "Financials , USD See details" at bounding box center [425, 94] width 343 height 21
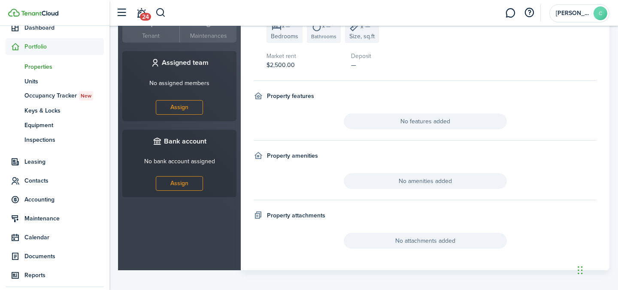
scroll to position [336, 0]
click at [394, 241] on span "No attachments added" at bounding box center [425, 241] width 163 height 16
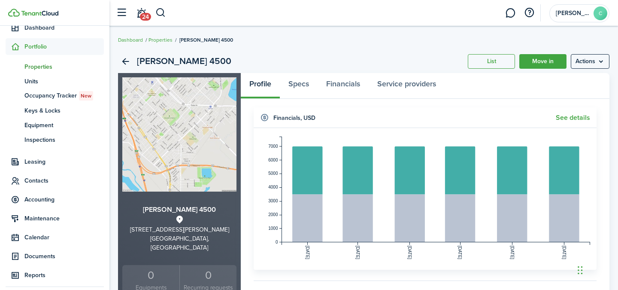
scroll to position [0, 0]
click at [307, 82] on link "Specs" at bounding box center [299, 86] width 38 height 26
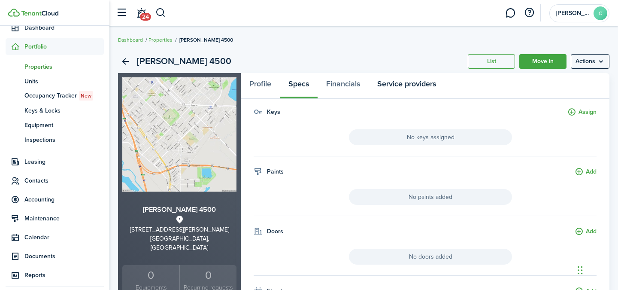
scroll to position [0, 0]
click at [371, 90] on link "Service providers" at bounding box center [407, 86] width 76 height 26
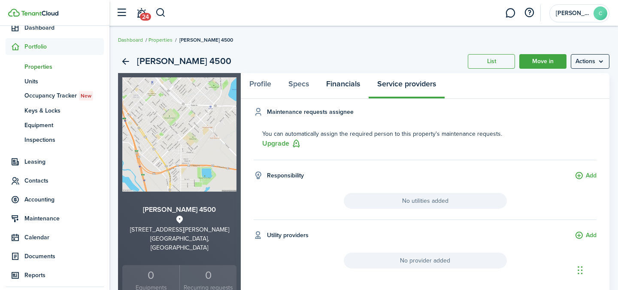
click at [351, 84] on link "Financials" at bounding box center [343, 86] width 51 height 26
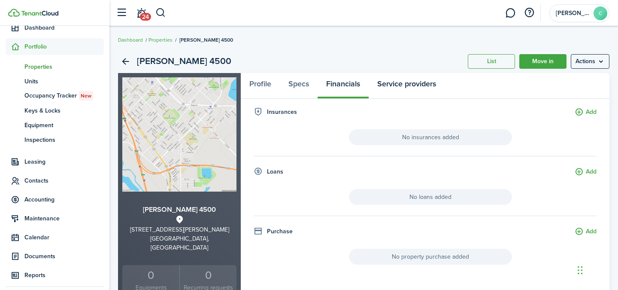
click at [389, 84] on link "Service providers" at bounding box center [407, 86] width 76 height 26
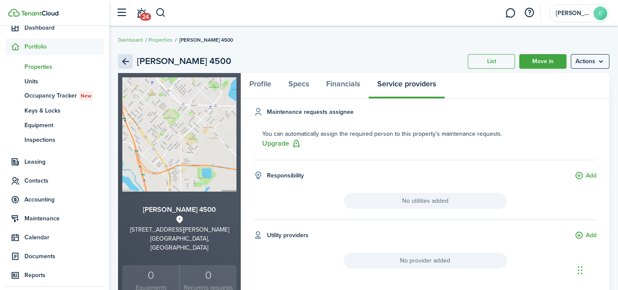
click at [126, 62] on link "Back" at bounding box center [125, 61] width 15 height 15
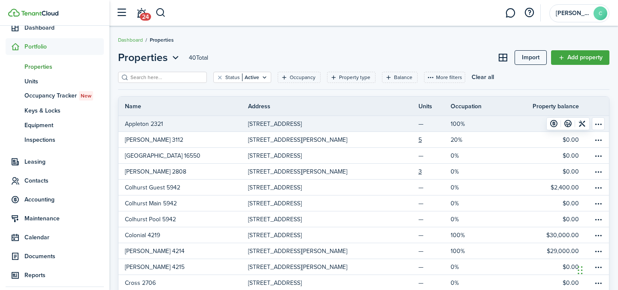
click at [203, 131] on link "Appleton 2321" at bounding box center [183, 123] width 130 height 15
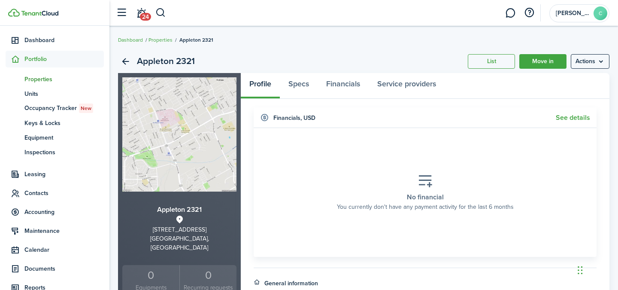
scroll to position [62, 0]
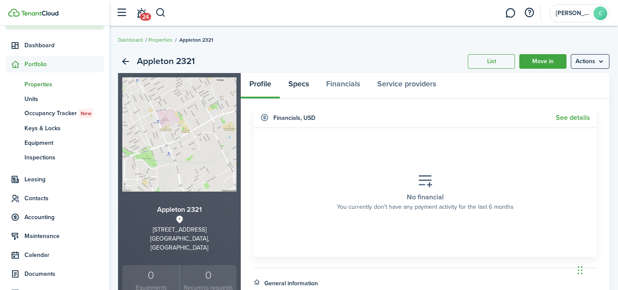
click at [303, 75] on link "Specs" at bounding box center [299, 86] width 38 height 26
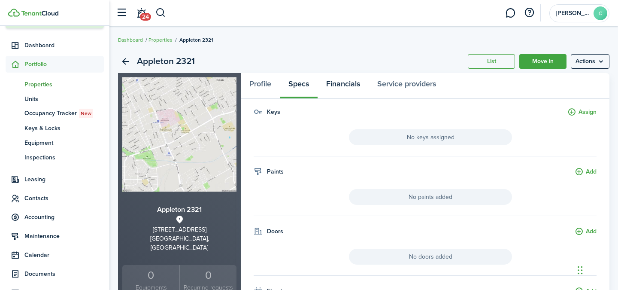
click at [339, 87] on link "Financials" at bounding box center [343, 86] width 51 height 26
click at [387, 90] on link "Service providers" at bounding box center [407, 86] width 76 height 26
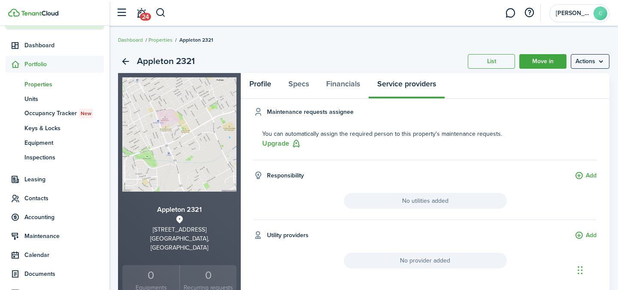
click at [258, 90] on link "Profile" at bounding box center [260, 86] width 39 height 26
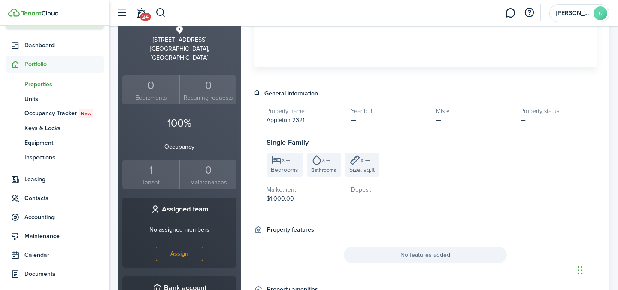
scroll to position [198, 0]
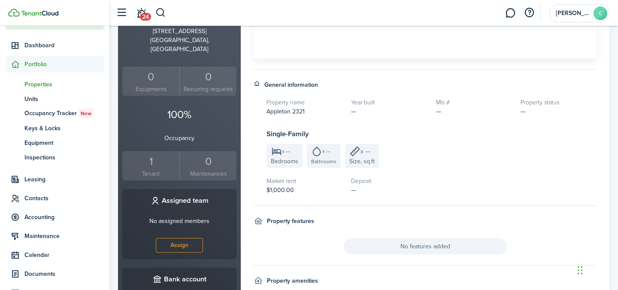
click at [152, 169] on small "Tenant" at bounding box center [150, 173] width 53 height 9
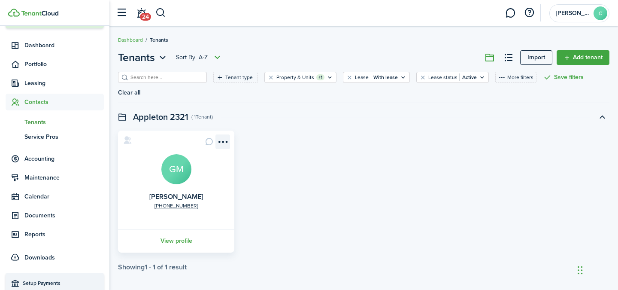
click at [221, 144] on menu-btn-icon "Open menu" at bounding box center [222, 141] width 15 height 15
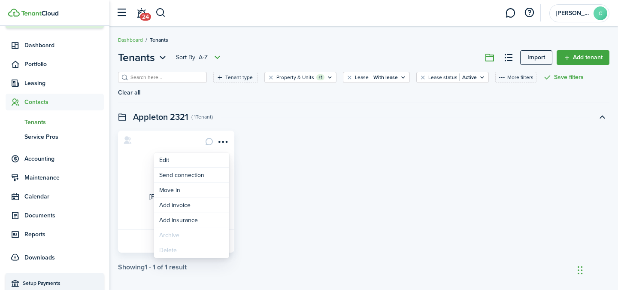
click at [285, 166] on div "[PHONE_NUMBER] [PERSON_NAME] GM View profile" at bounding box center [364, 191] width 500 height 122
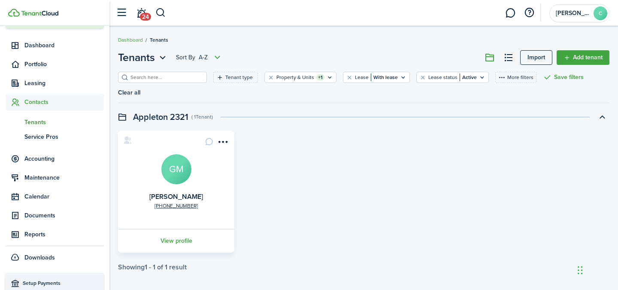
click at [285, 166] on div "[PHONE_NUMBER] [PERSON_NAME] GM View profile" at bounding box center [364, 191] width 500 height 122
click at [41, 82] on span "Leasing" at bounding box center [63, 83] width 79 height 9
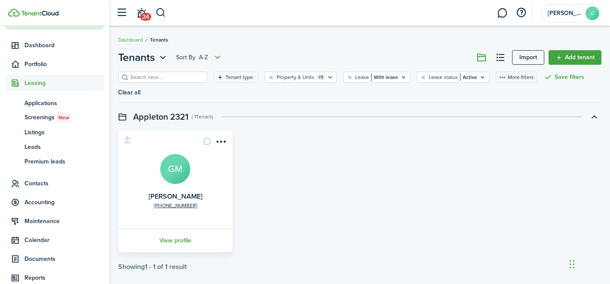
click at [263, 150] on div "[PHONE_NUMBER] [PERSON_NAME] GM View profile" at bounding box center [359, 191] width 491 height 122
click at [91, 102] on span "Applications" at bounding box center [63, 103] width 79 height 9
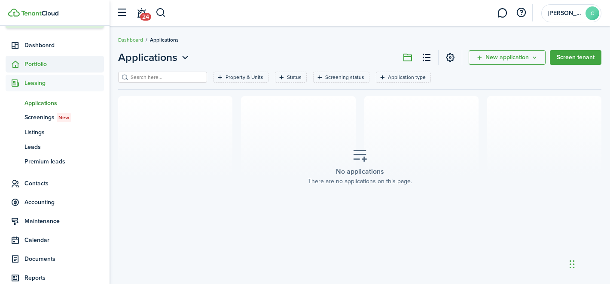
click at [71, 65] on span "Portfolio" at bounding box center [63, 64] width 79 height 9
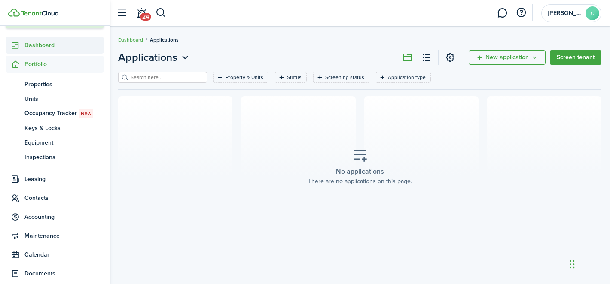
click at [59, 48] on span "Dashboard" at bounding box center [63, 45] width 79 height 9
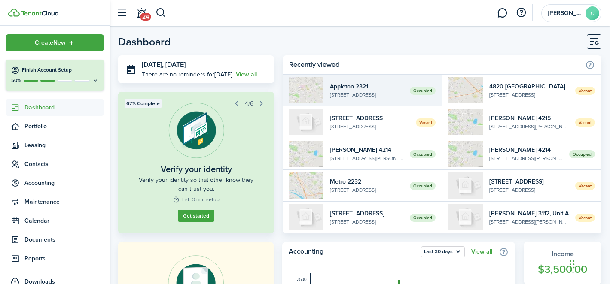
click at [340, 94] on widget-list-item-description "[STREET_ADDRESS]" at bounding box center [366, 95] width 73 height 8
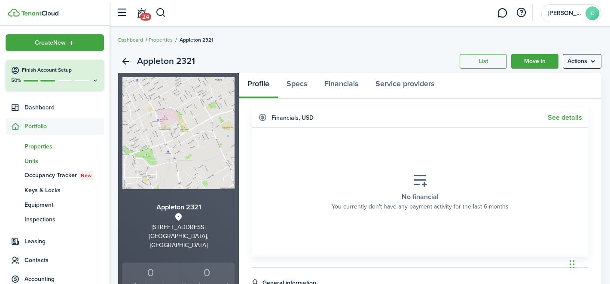
click at [35, 164] on span "Units" at bounding box center [63, 161] width 79 height 9
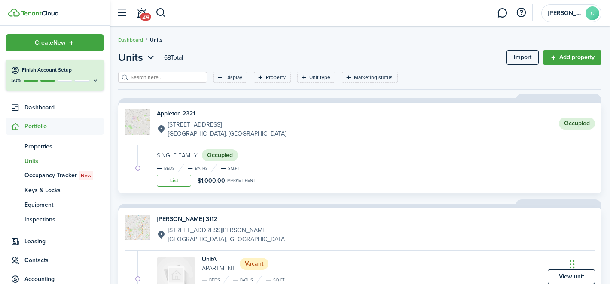
drag, startPoint x: 321, startPoint y: 3, endPoint x: 544, endPoint y: -12, distance: 223.2
click at [544, 0] on html "Create New Finish Account Setup 50% Dashboard Portfolio pt Properties un Units …" at bounding box center [305, 142] width 610 height 284
